Goal: Use online tool/utility: Utilize a website feature to perform a specific function

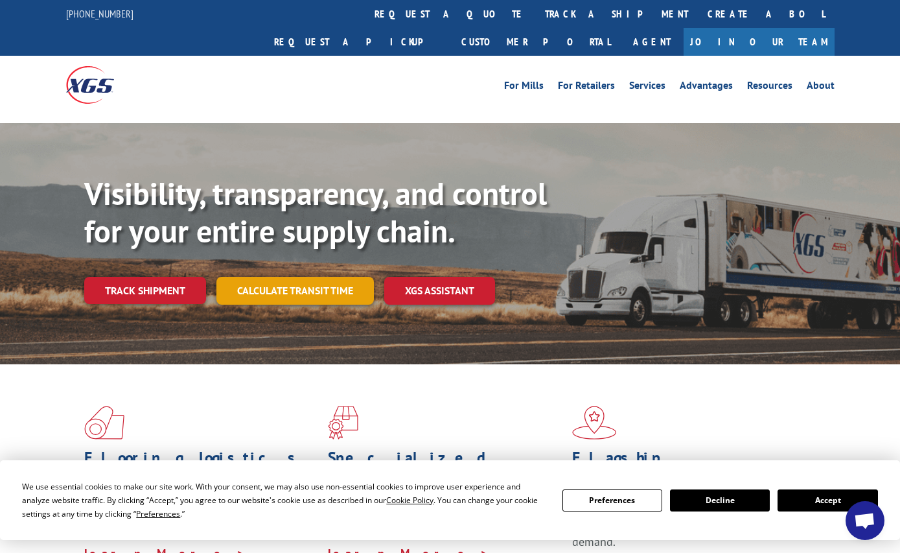
click at [294, 277] on link "Calculate transit time" at bounding box center [295, 291] width 158 height 28
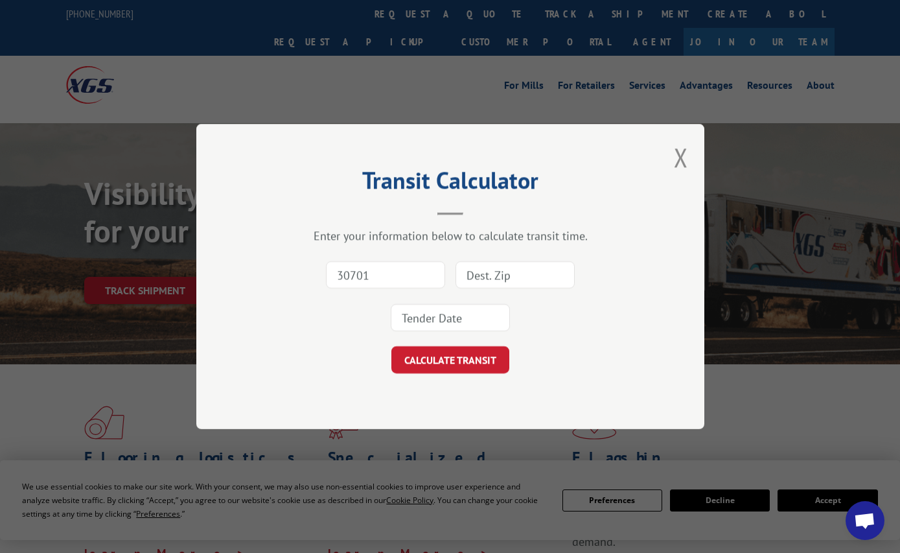
type input "30701"
click at [487, 278] on input at bounding box center [515, 274] width 119 height 27
type input "48084"
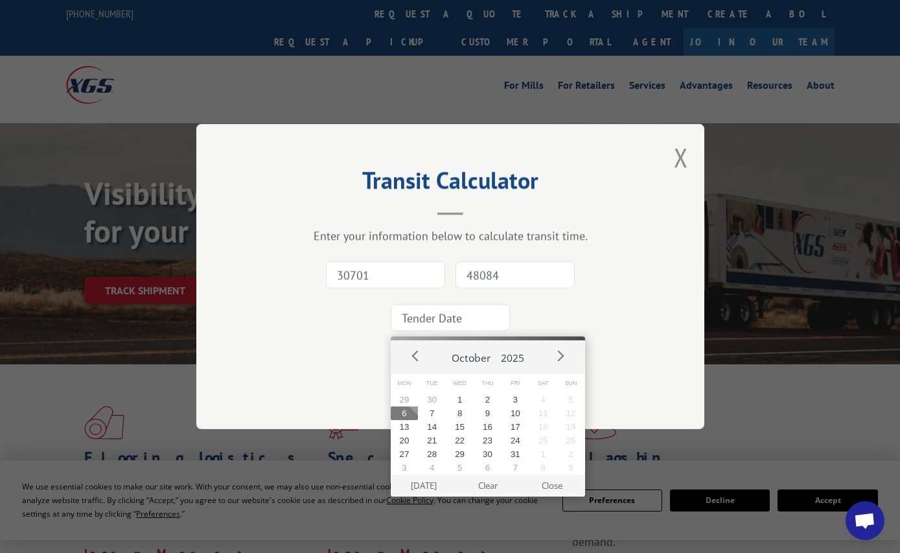
click at [439, 316] on input at bounding box center [450, 317] width 119 height 27
click at [432, 415] on button "7" at bounding box center [432, 413] width 28 height 14
type input "[DATE]"
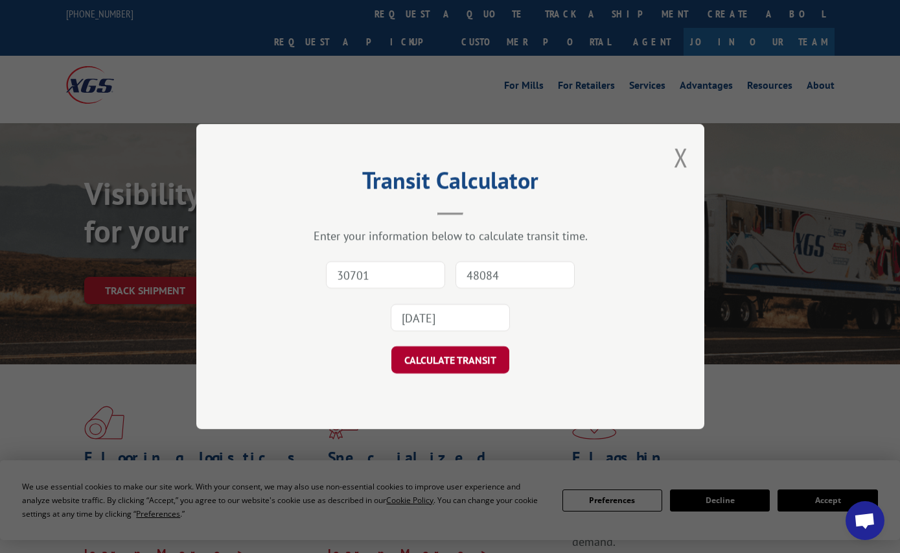
click at [454, 366] on button "CALCULATE TRANSIT" at bounding box center [450, 359] width 118 height 27
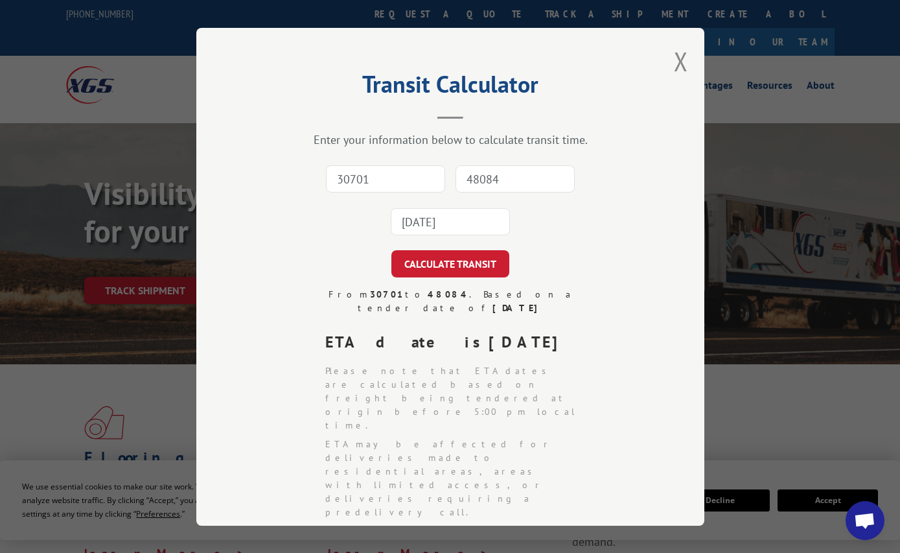
click at [436, 222] on input "[DATE]" at bounding box center [450, 221] width 119 height 27
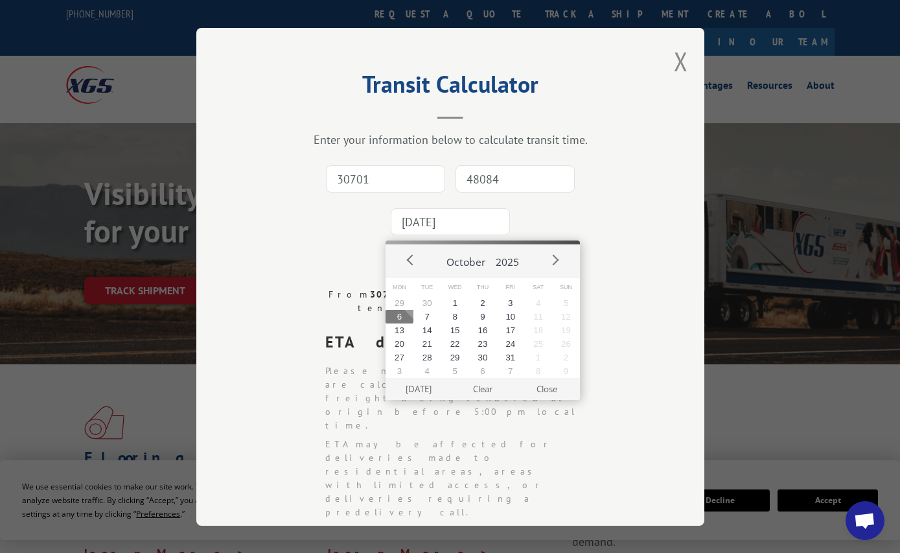
drag, startPoint x: 382, startPoint y: 185, endPoint x: 378, endPoint y: 178, distance: 8.7
click at [382, 185] on input "30701" at bounding box center [385, 178] width 119 height 27
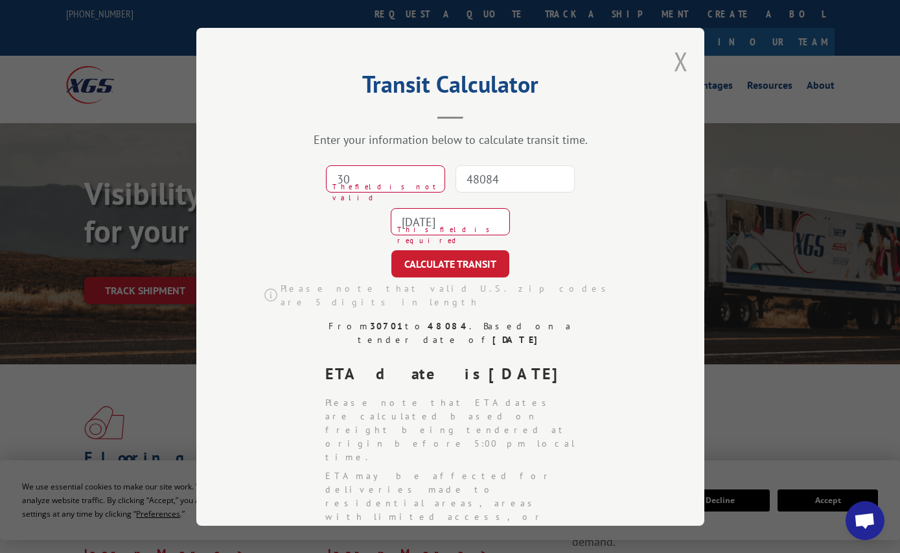
type input "30"
click at [676, 61] on button "Close modal" at bounding box center [681, 61] width 14 height 34
